Goal: Task Accomplishment & Management: Complete application form

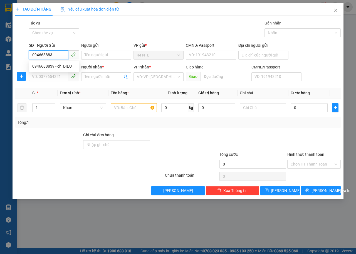
type input "0946688839"
click at [39, 66] on div "0946688839 - chị DIỆU" at bounding box center [53, 66] width 43 height 6
type input "chị DIỆU"
type input "0899526272"
type input "[PERSON_NAME]"
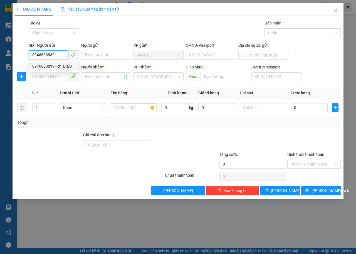
type input "Phú.Mỹ_TX"
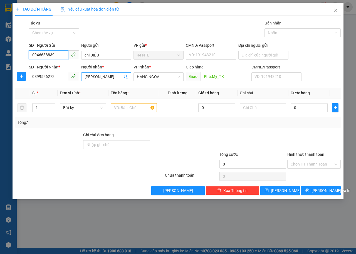
type input "0946688839"
click at [102, 78] on input "[PERSON_NAME]" at bounding box center [104, 77] width 38 height 6
type input "T"
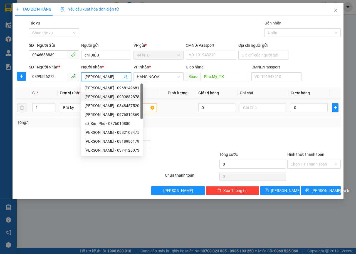
type input "[PERSON_NAME]"
click at [138, 107] on input "text" at bounding box center [134, 107] width 46 height 9
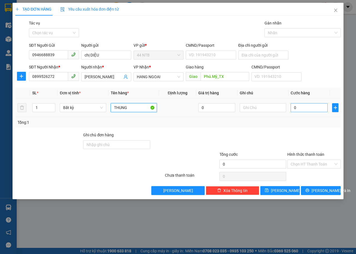
type input "THUNG"
click at [299, 107] on input "0" at bounding box center [309, 107] width 37 height 9
type input "4"
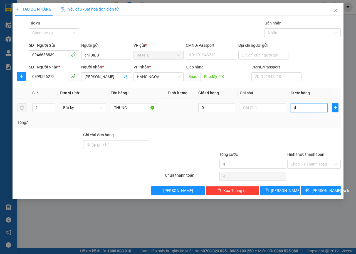
type input "40"
type input "40.000"
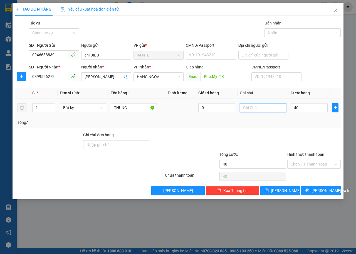
type input "40.000"
click at [250, 107] on input "text" at bounding box center [263, 107] width 46 height 9
type input "HU [PERSON_NAME]"
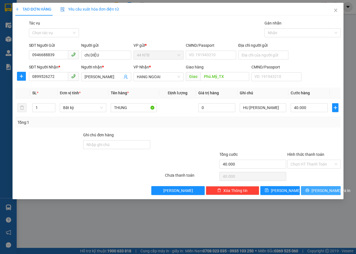
drag, startPoint x: 315, startPoint y: 190, endPoint x: 318, endPoint y: 189, distance: 3.7
click at [318, 190] on button "[PERSON_NAME] và In" at bounding box center [321, 190] width 40 height 9
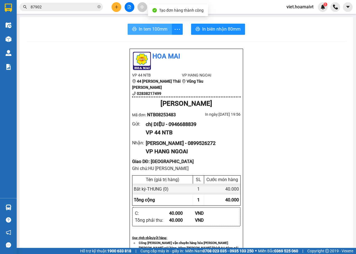
click at [160, 30] on span "In tem 100mm" at bounding box center [153, 29] width 29 height 7
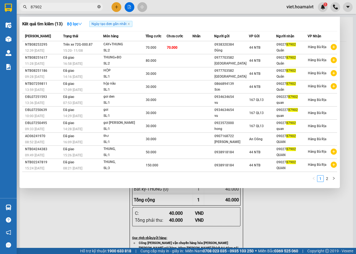
click at [99, 6] on icon "close-circle" at bounding box center [98, 6] width 3 height 3
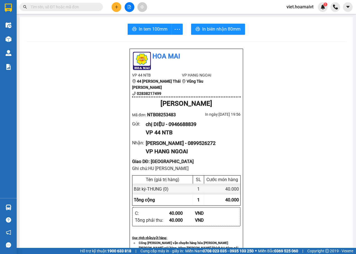
click at [78, 6] on input "text" at bounding box center [64, 7] width 66 height 6
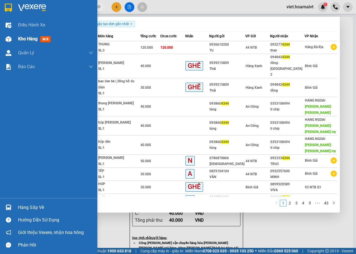
type input "4344"
click at [6, 40] on img at bounding box center [9, 39] width 6 height 6
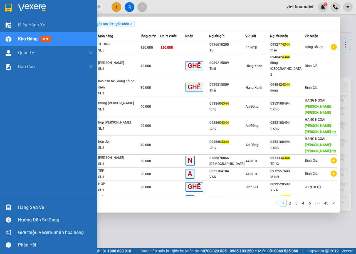
click at [16, 37] on div "Kho hàng mới" at bounding box center [48, 39] width 97 height 14
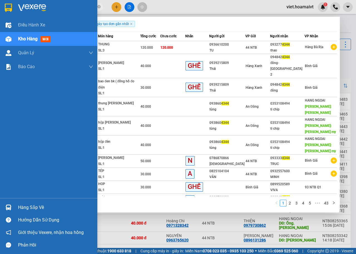
click at [21, 38] on span "Kho hàng" at bounding box center [27, 38] width 19 height 5
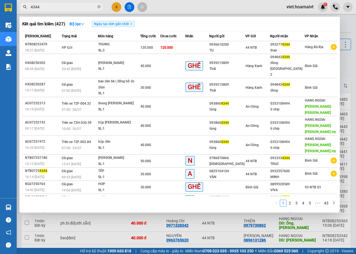
click at [348, 59] on div at bounding box center [178, 127] width 356 height 254
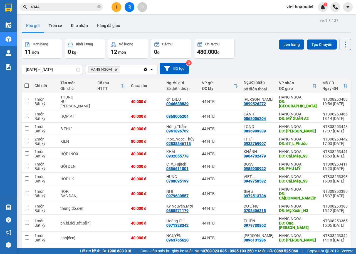
click at [117, 68] on icon "Delete" at bounding box center [115, 69] width 3 height 3
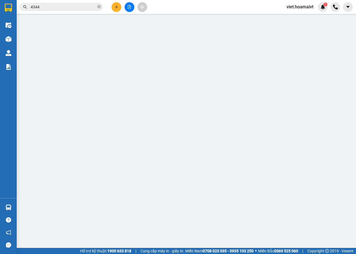
type input "0936610200"
type input "TU"
type input "0932774344"
type input "thao"
type input "120.000"
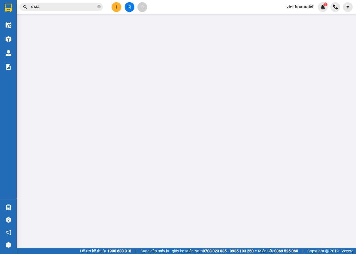
type input "120.000"
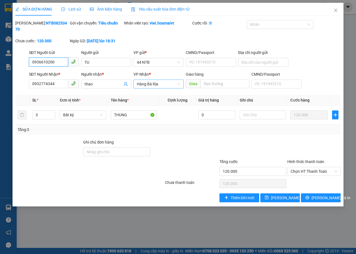
click at [181, 83] on div "Hàng Bà Rịa" at bounding box center [159, 84] width 50 height 9
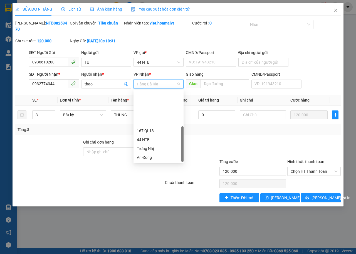
click at [161, 190] on div "HANG NGOAI" at bounding box center [158, 193] width 43 height 6
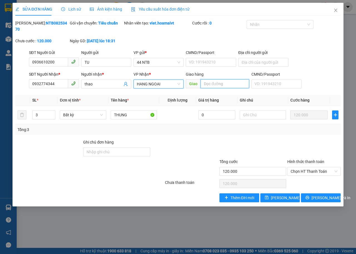
click at [223, 83] on input "text" at bounding box center [225, 83] width 48 height 9
type input "C"
type input "SONG [PERSON_NAME]"
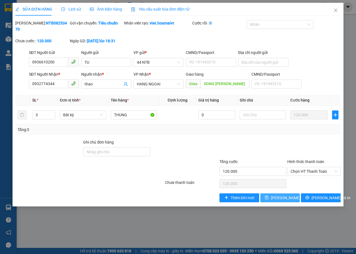
click at [280, 197] on span "[PERSON_NAME] đổi" at bounding box center [289, 198] width 36 height 6
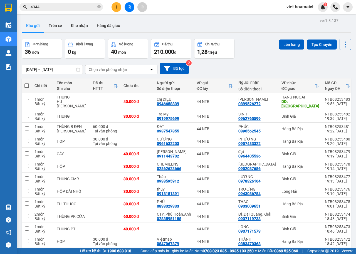
click at [139, 70] on div "Chọn văn phòng nhận" at bounding box center [117, 69] width 64 height 9
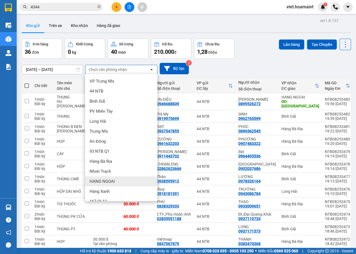
click at [120, 180] on div "HANG NGOAI" at bounding box center [121, 181] width 72 height 10
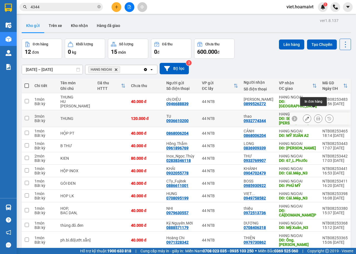
click at [316, 117] on icon at bounding box center [318, 119] width 4 height 4
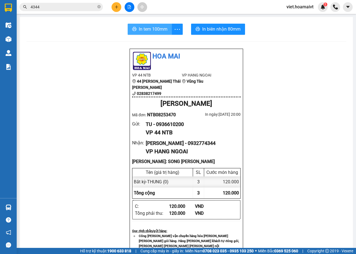
click at [163, 30] on span "In tem 100mm" at bounding box center [153, 29] width 29 height 7
